Goal: Information Seeking & Learning: Learn about a topic

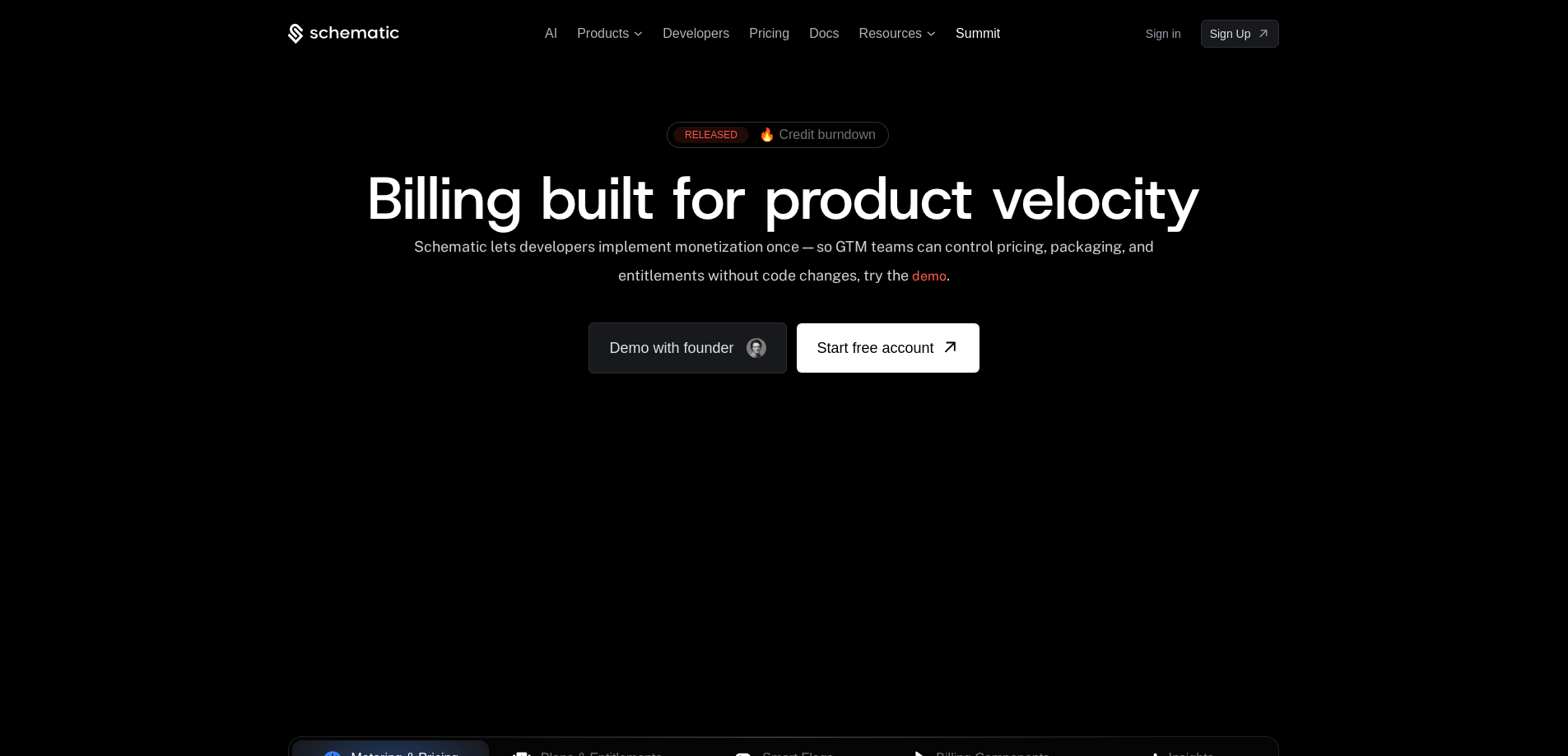
click at [1000, 33] on span "Summit" at bounding box center [978, 34] width 45 height 14
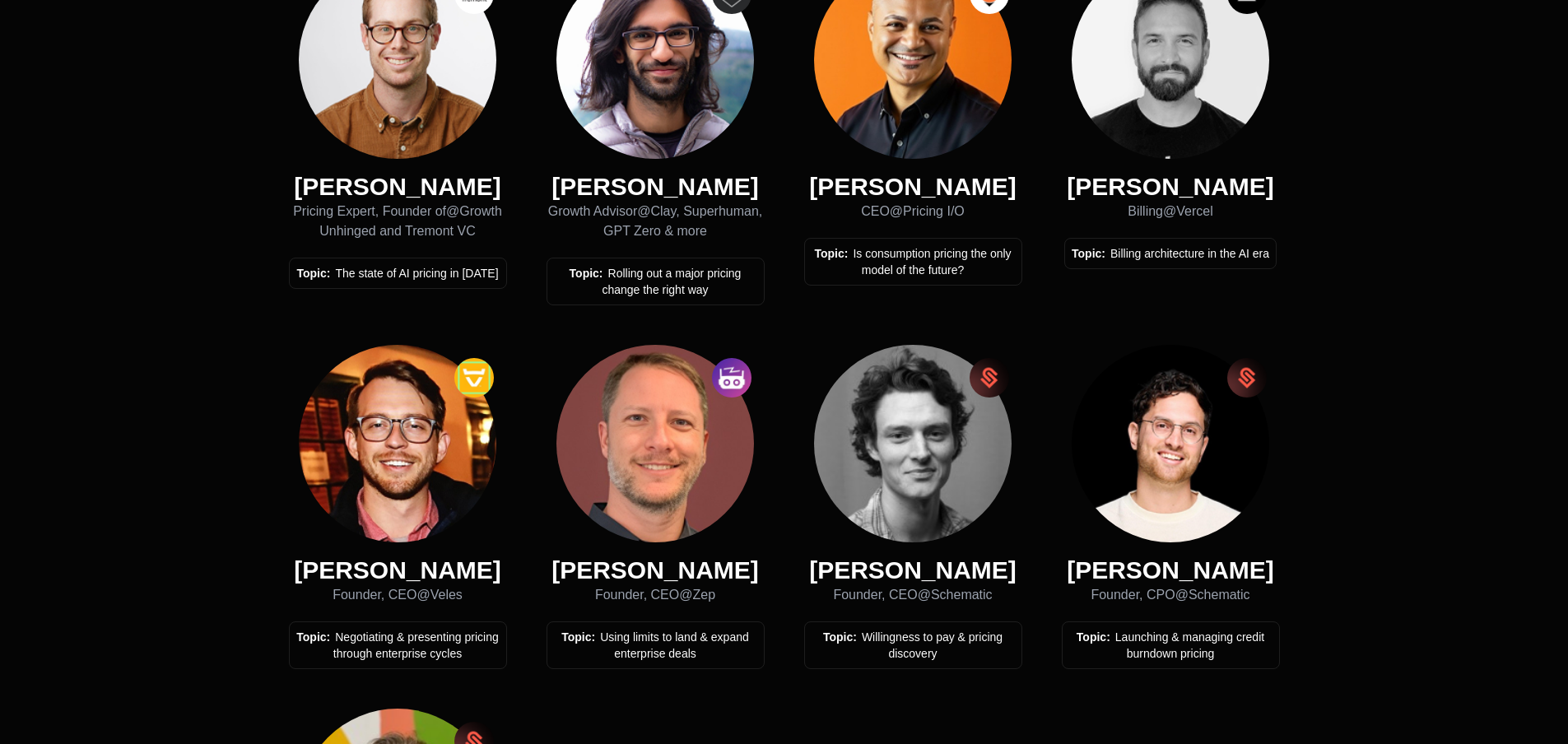
scroll to position [741, 0]
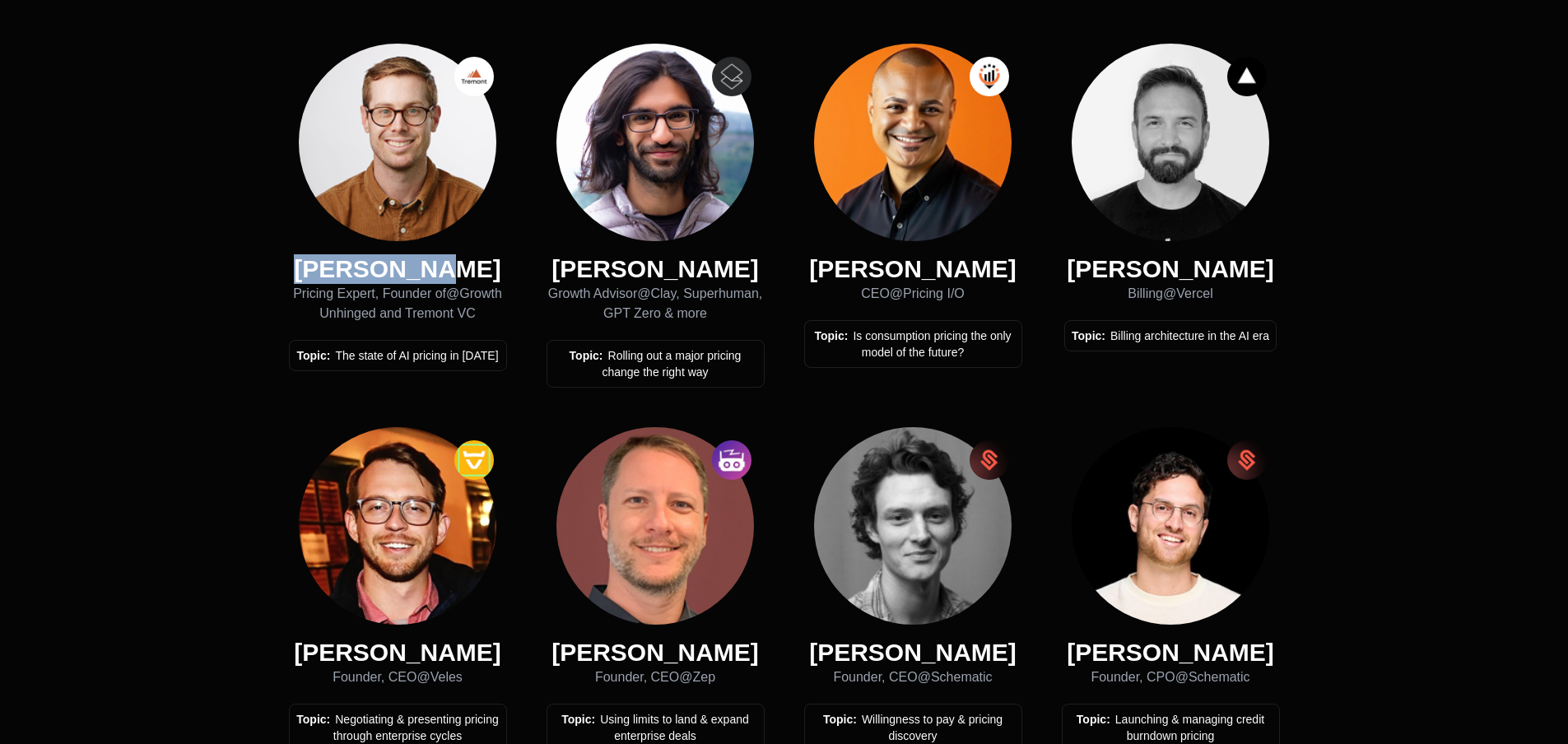
drag, startPoint x: 338, startPoint y: 265, endPoint x: 477, endPoint y: 261, distance: 139.1
click at [477, 261] on div "Kyle Poyar" at bounding box center [398, 269] width 218 height 29
click at [706, 289] on div "Growth Advisor @ Clay, Superhuman, GPT Zero & more" at bounding box center [655, 303] width 218 height 40
click at [702, 288] on div "Growth Advisor @ Clay, Superhuman, GPT Zero & more" at bounding box center [655, 303] width 218 height 40
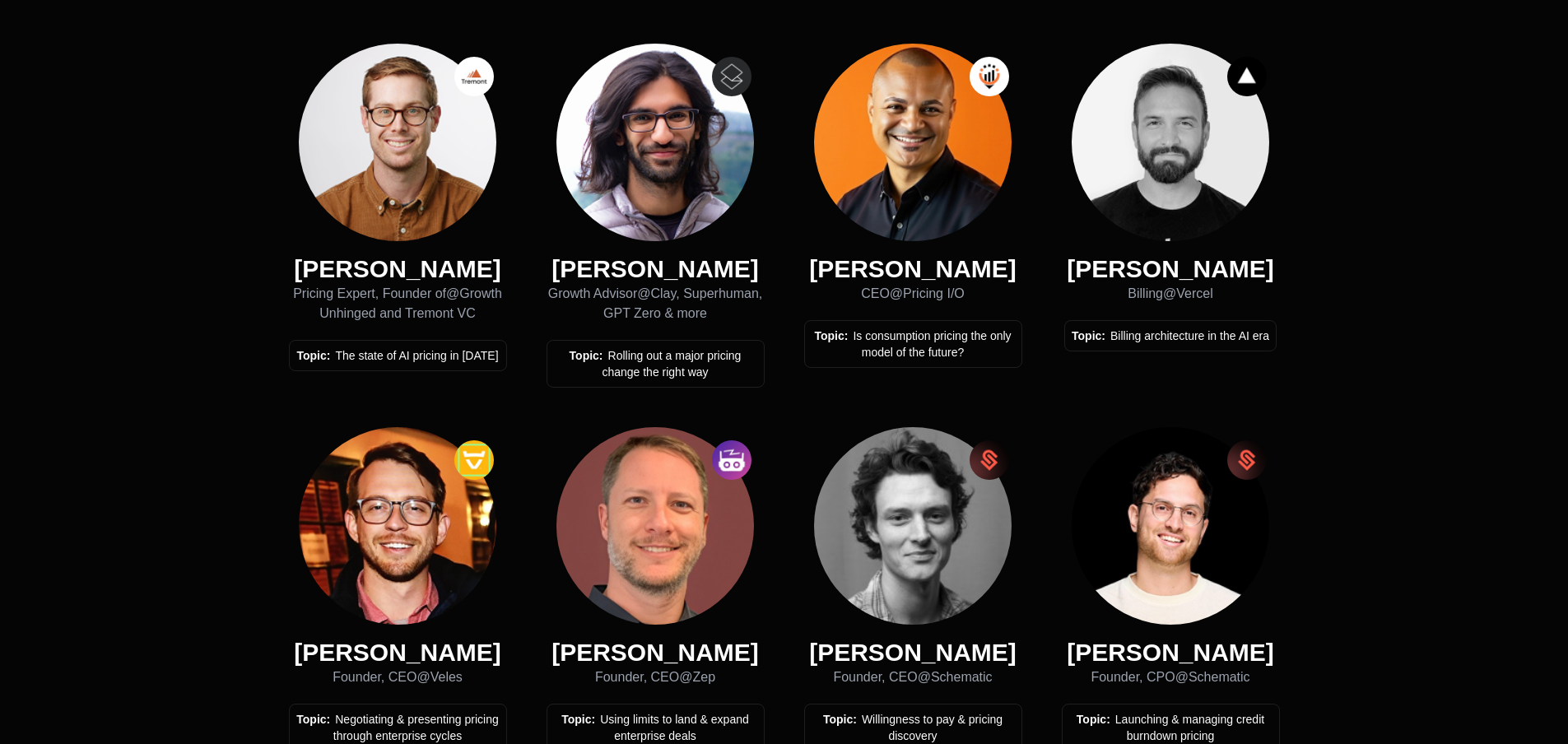
click at [869, 667] on div "Founder, CEO @ Schematic" at bounding box center [913, 677] width 218 height 20
click at [1191, 293] on div "Billing @ Vercel" at bounding box center [1170, 293] width 212 height 20
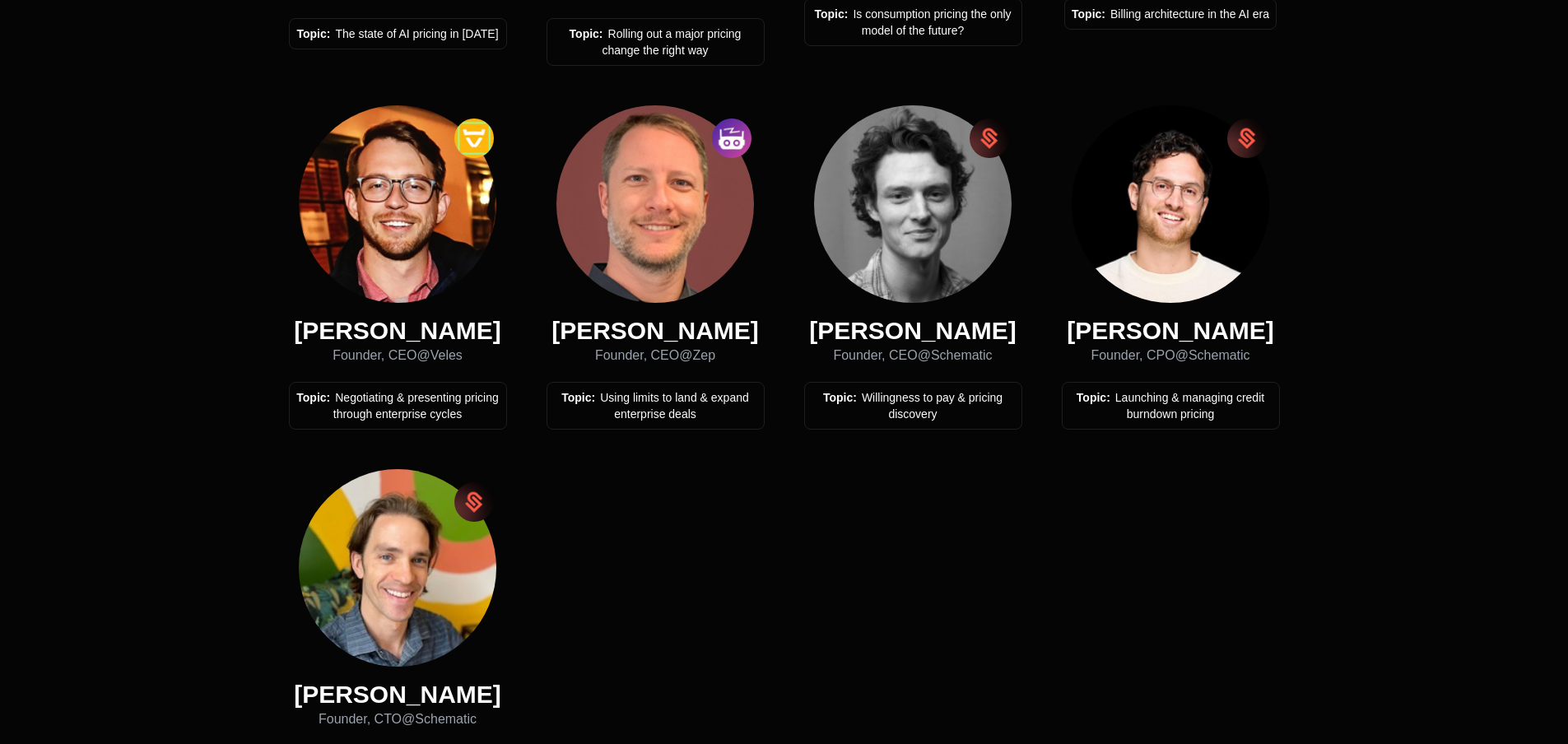
scroll to position [1070, 0]
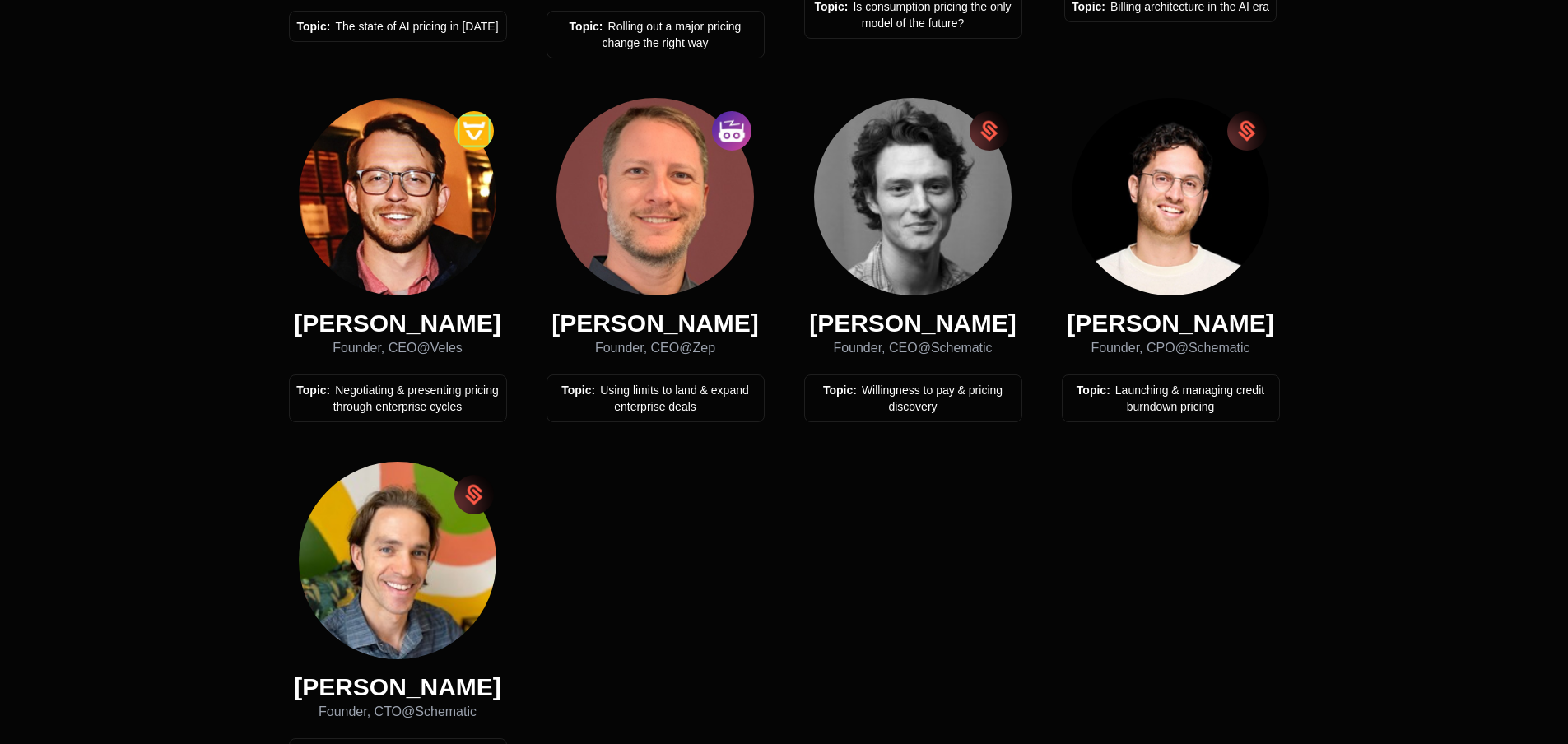
click at [440, 353] on div "Founder, CEO @ Veles" at bounding box center [398, 347] width 218 height 20
click at [440, 352] on div "Founder, CEO @ Veles" at bounding box center [398, 347] width 218 height 20
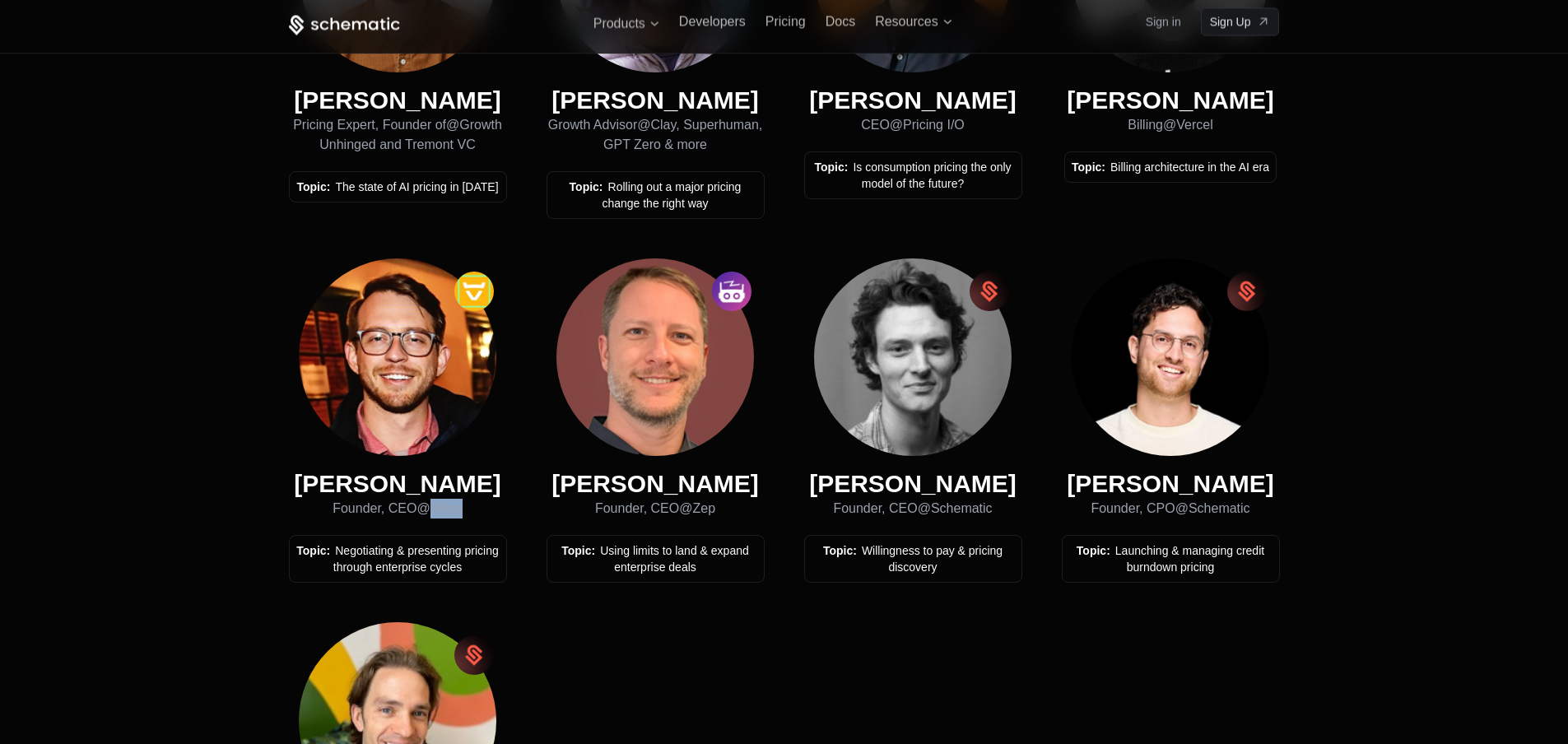
scroll to position [905, 0]
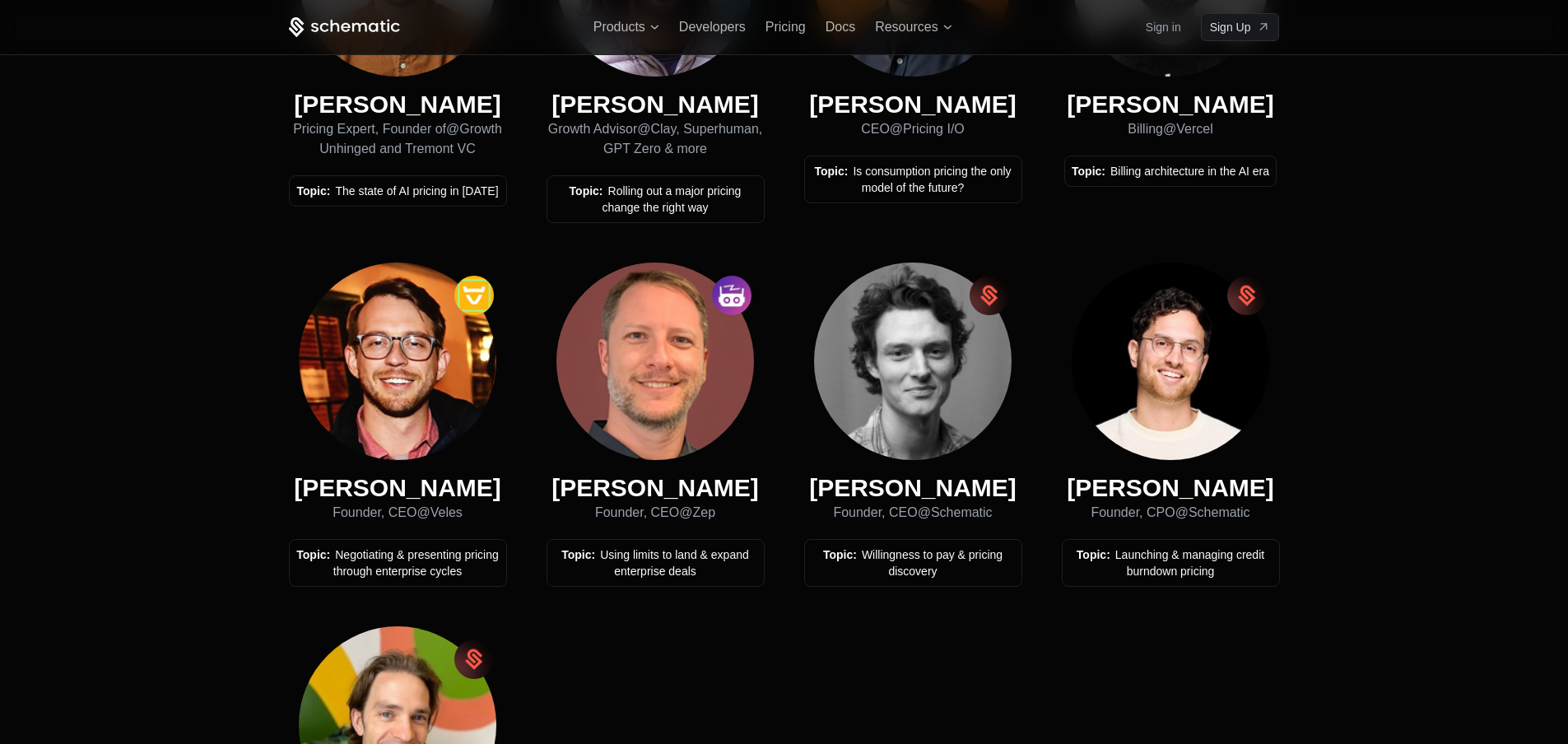
click at [705, 509] on div "Founder, CEO @ Zep" at bounding box center [655, 512] width 218 height 20
drag, startPoint x: 705, startPoint y: 508, endPoint x: 710, endPoint y: 522, distance: 14.9
click at [710, 522] on div "Founder, CEO @ Zep" at bounding box center [655, 512] width 218 height 20
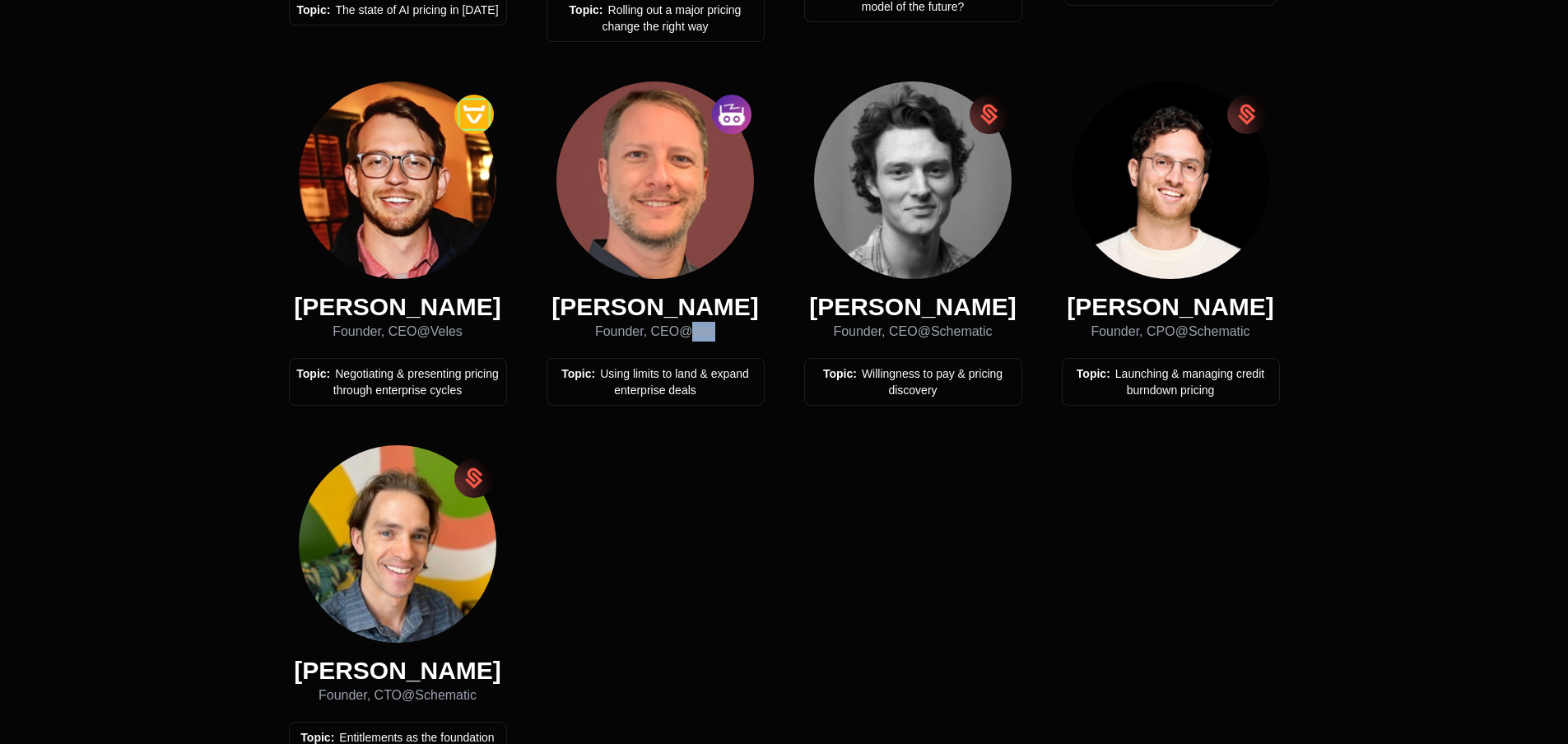
scroll to position [1070, 0]
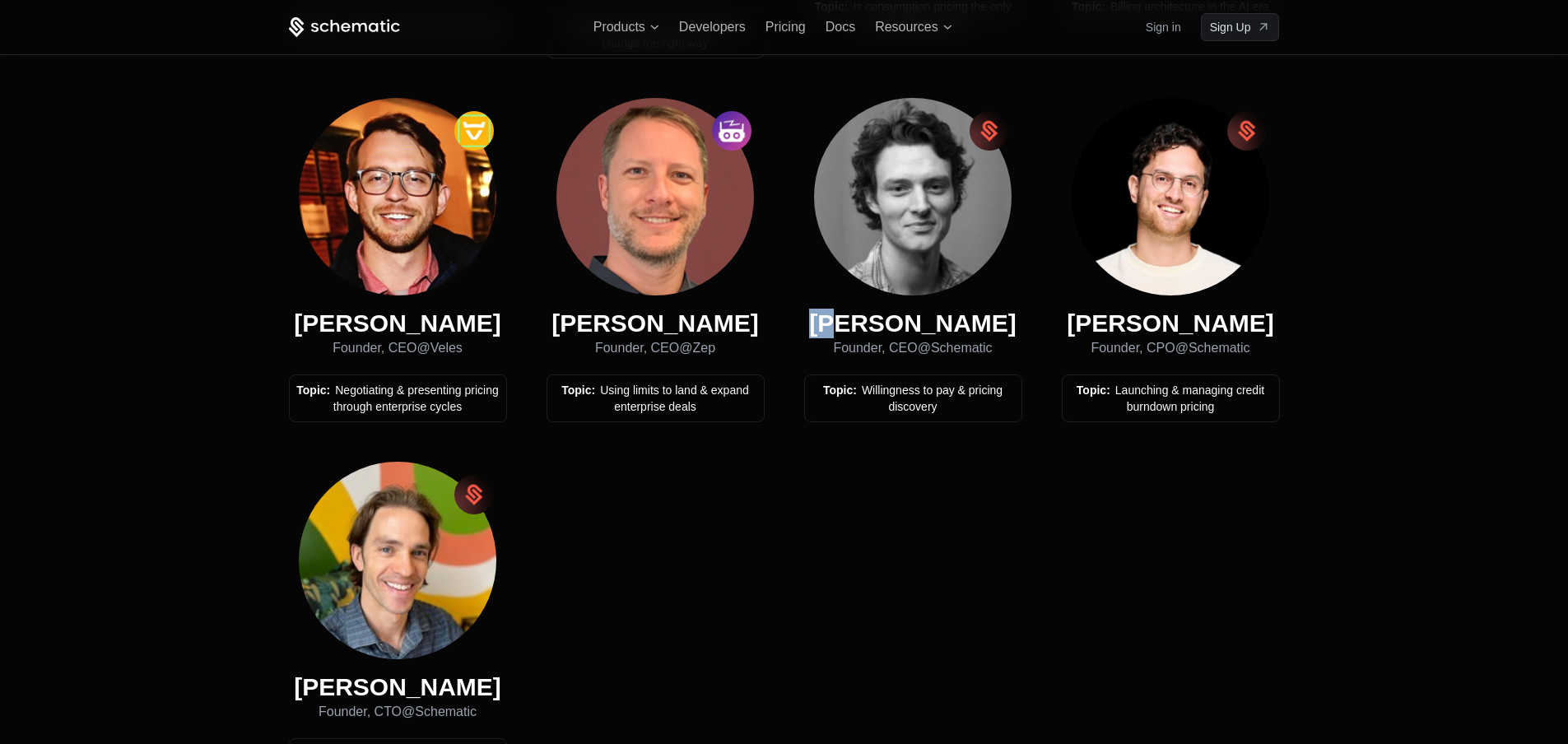
drag, startPoint x: 841, startPoint y: 310, endPoint x: 870, endPoint y: 315, distance: 29.4
click at [870, 315] on div "Fynn Glover" at bounding box center [913, 323] width 218 height 29
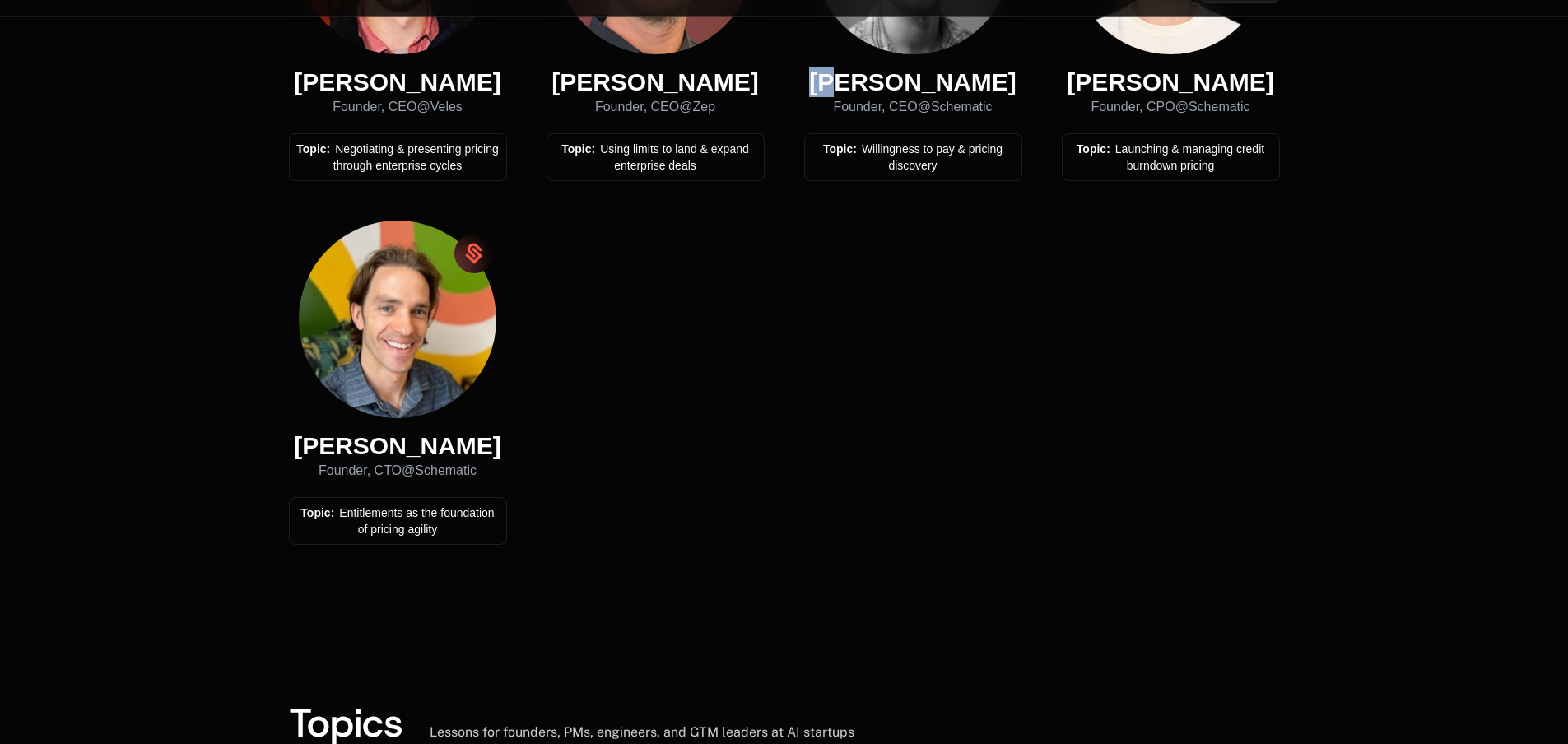
scroll to position [1316, 0]
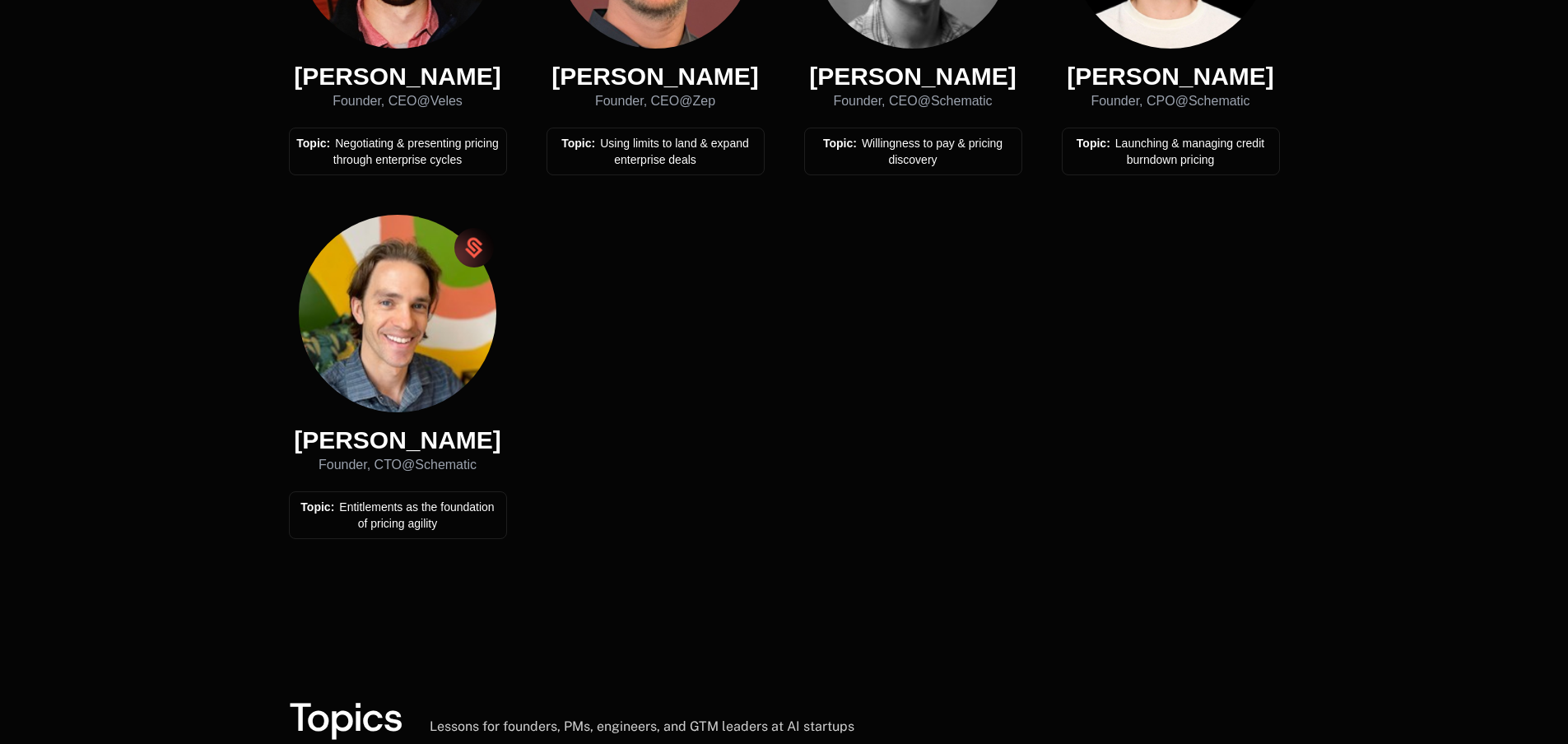
click at [351, 508] on div "Topic: Entitlements as the foundation of pricing agility" at bounding box center [398, 515] width 204 height 33
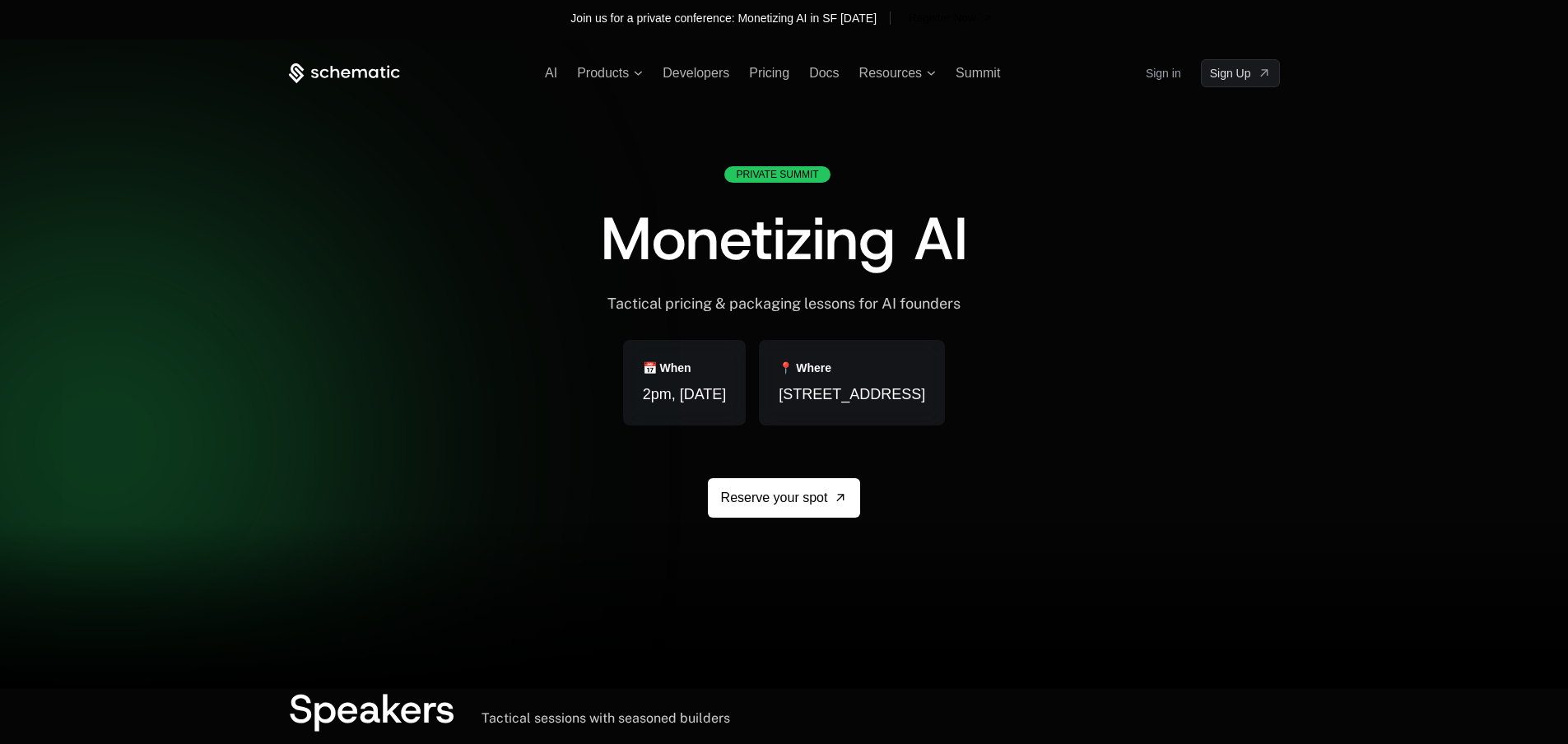
scroll to position [0, 0]
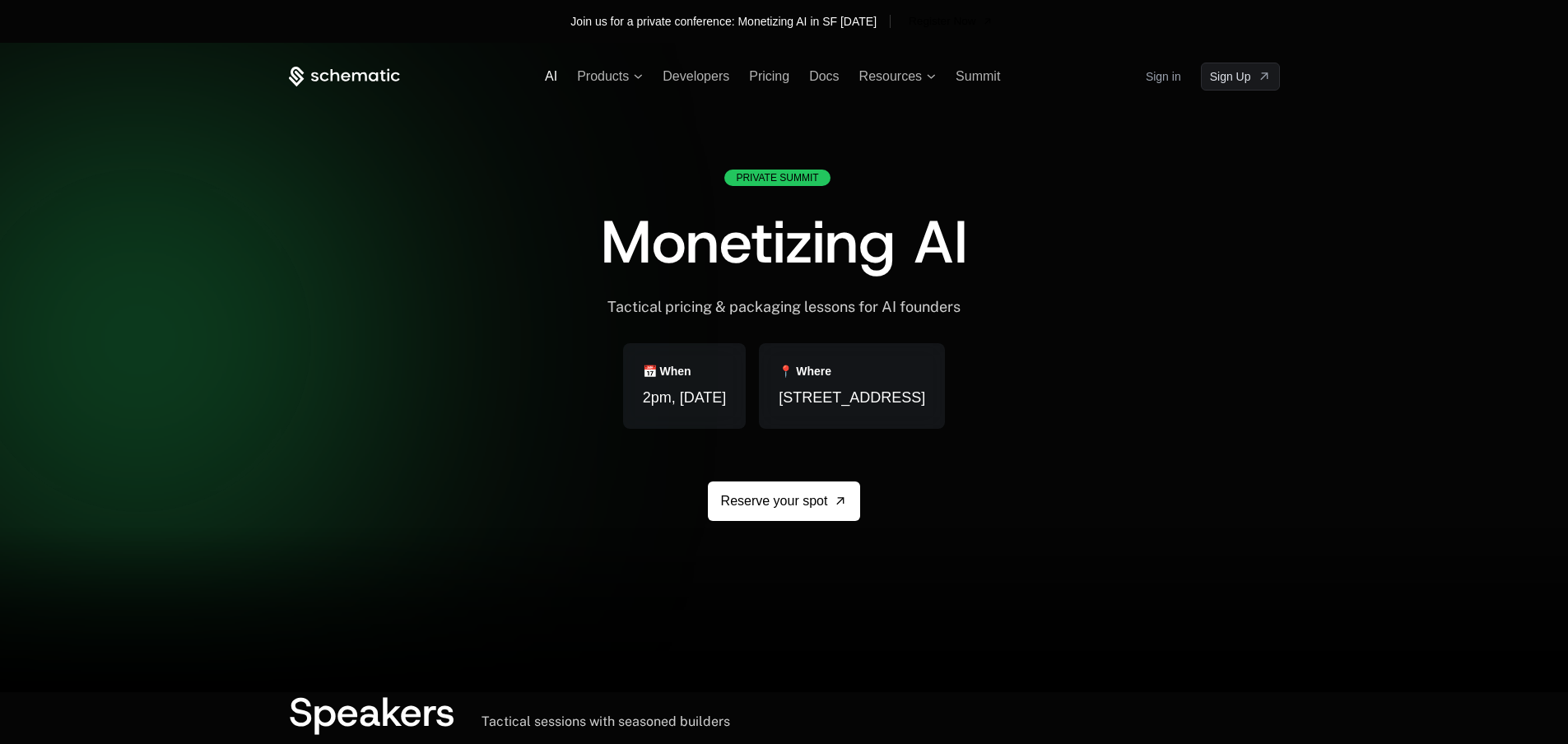
click at [551, 76] on span "AI" at bounding box center [551, 76] width 12 height 14
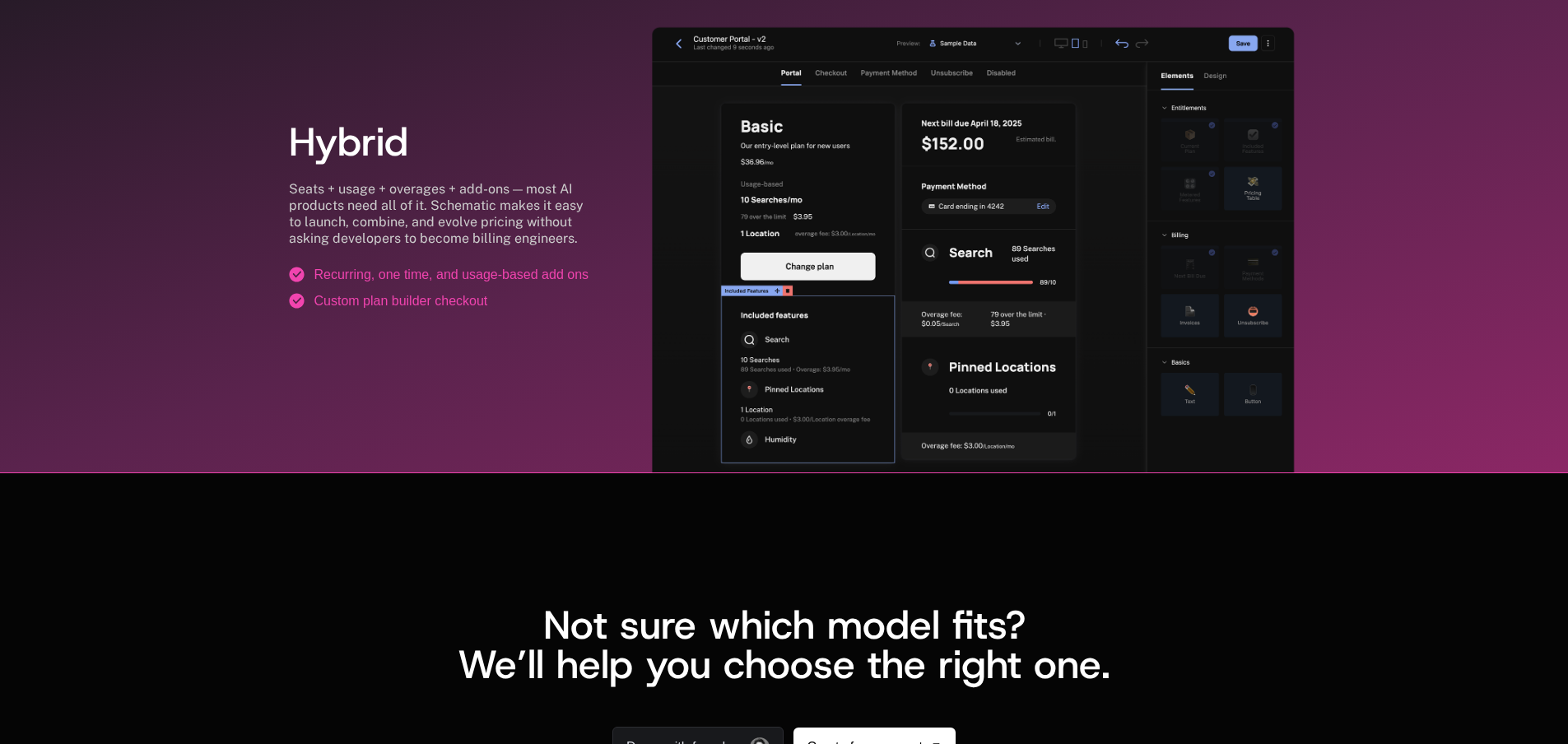
scroll to position [3373, 0]
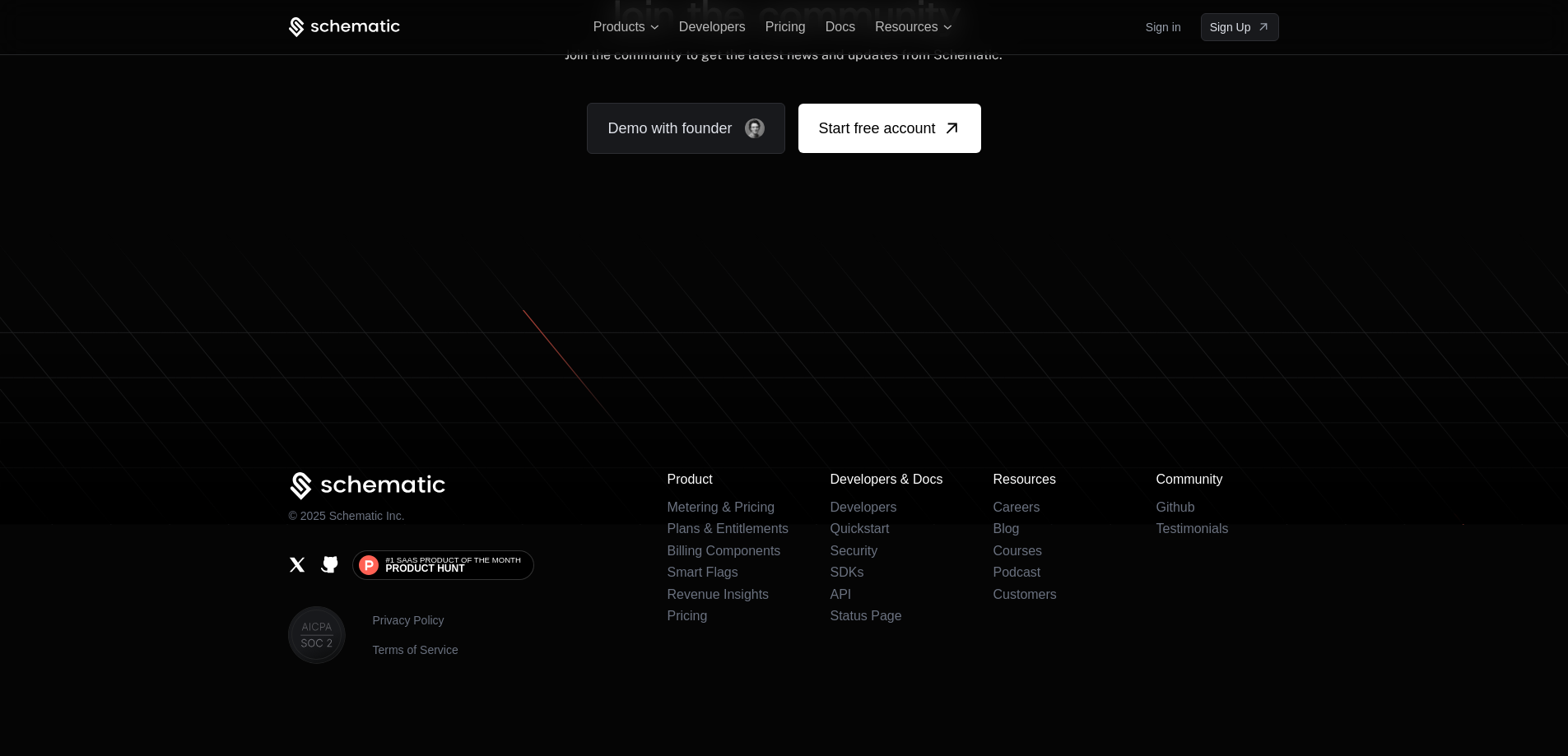
scroll to position [10129, 0]
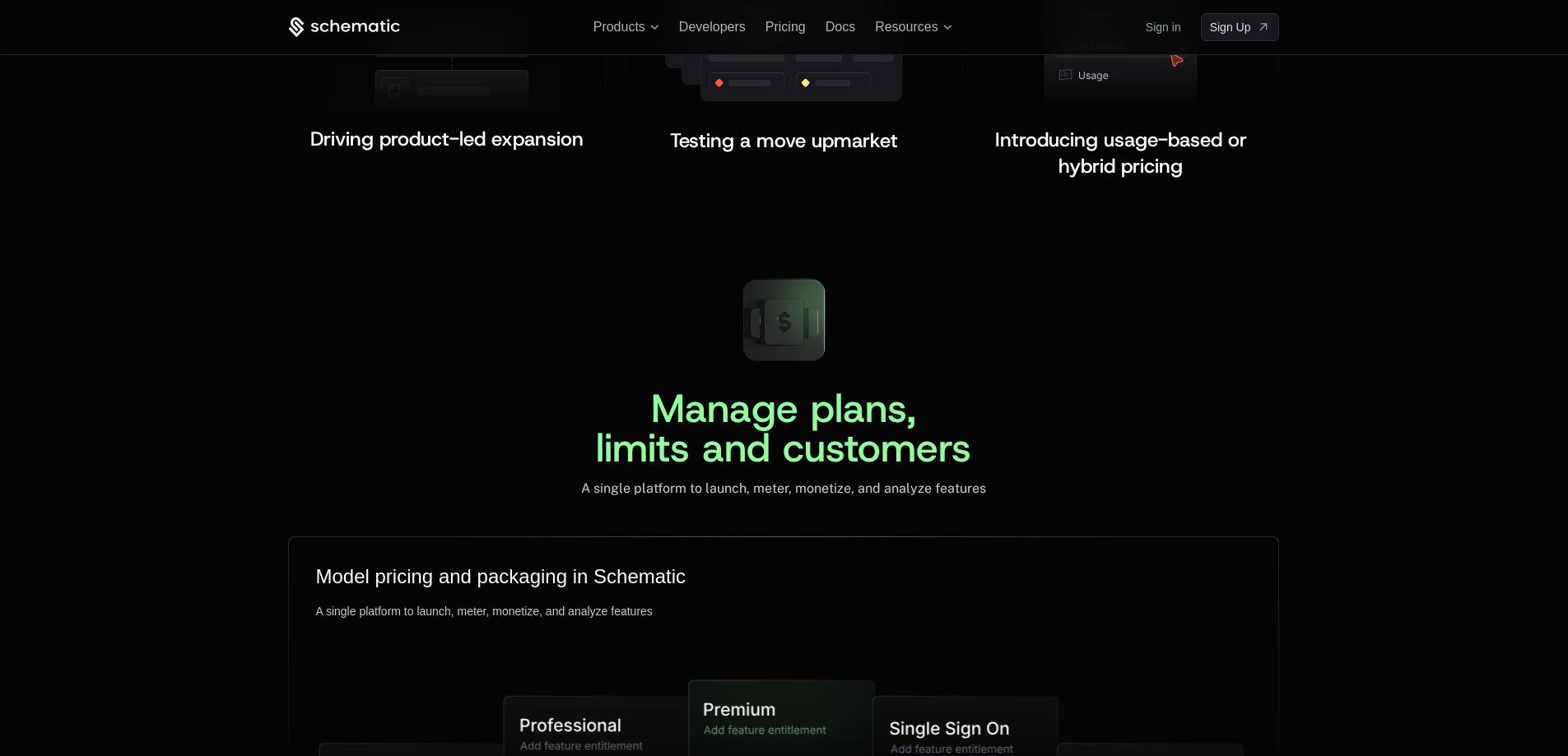
scroll to position [3299, 0]
